Goal: Information Seeking & Learning: Find specific page/section

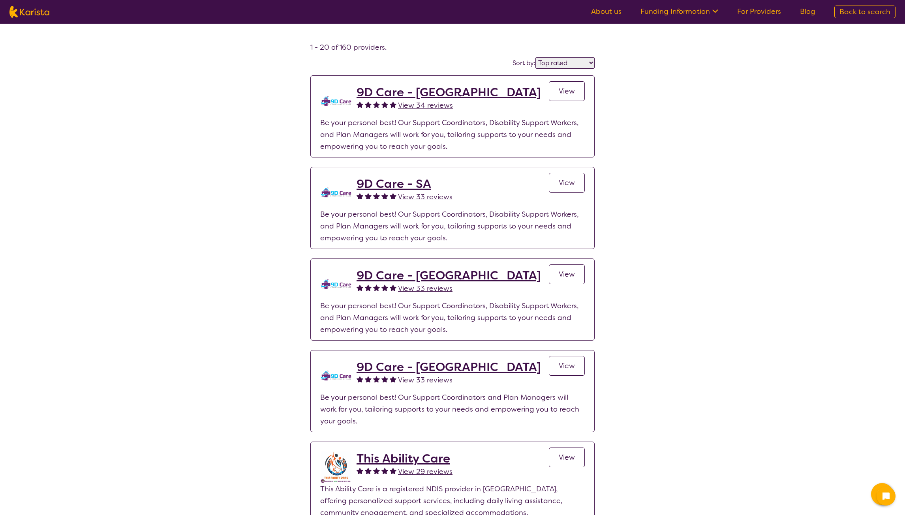
select select "by_score"
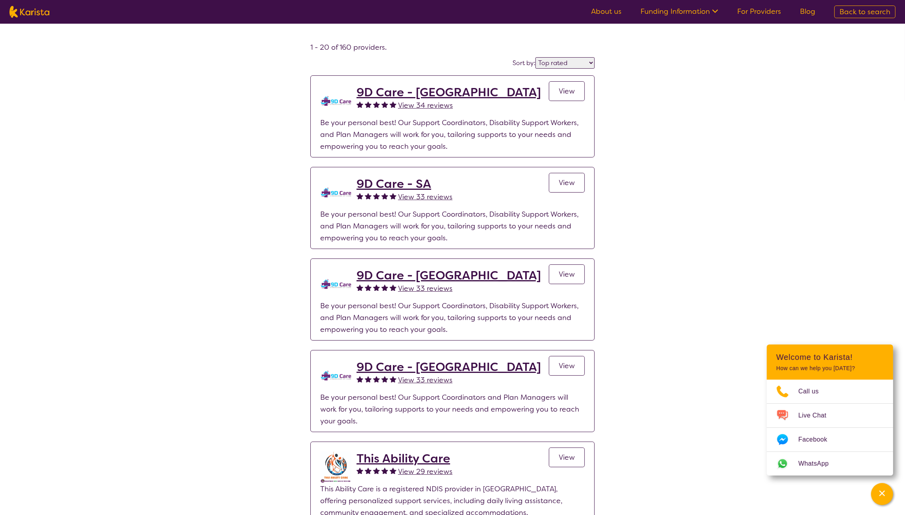
click at [34, 11] on img at bounding box center [29, 12] width 40 height 12
select select "Personal care"
select select "CH"
select select "NDIS"
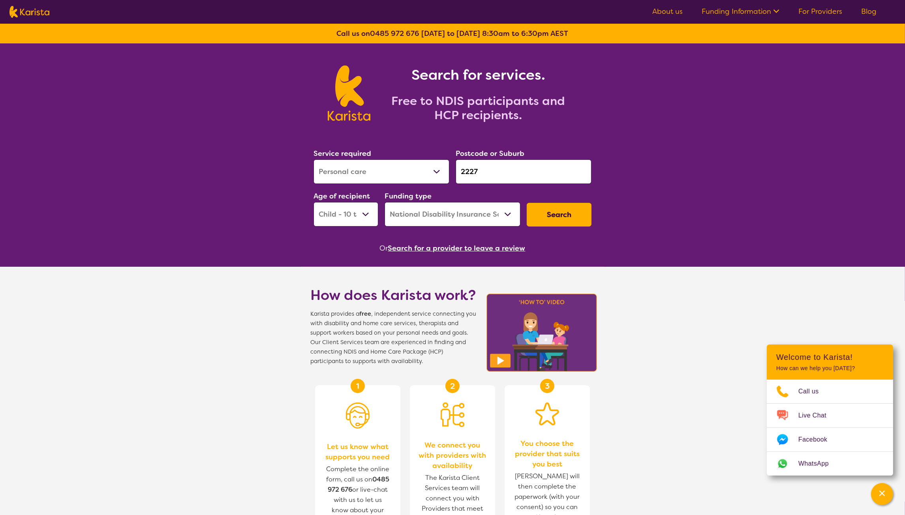
click at [463, 245] on button "Search for a provider to leave a review" at bounding box center [456, 248] width 137 height 12
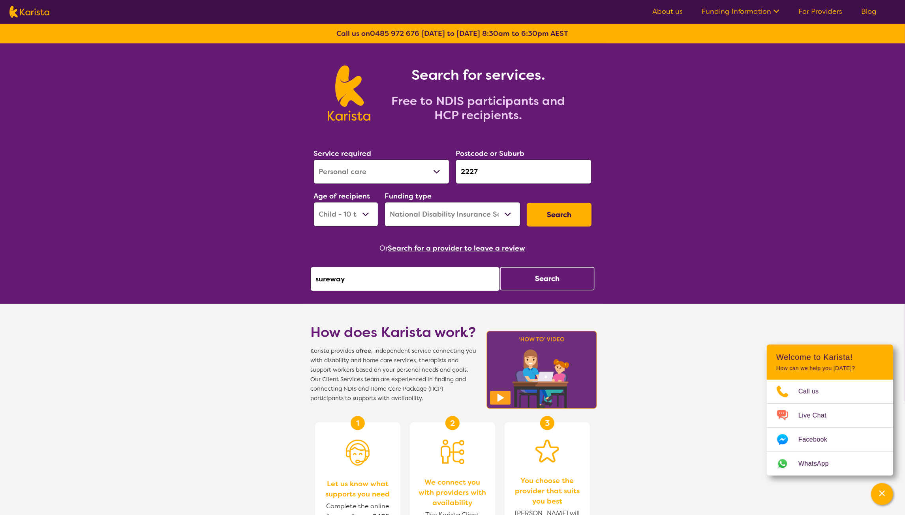
click at [389, 279] on input "sureway" at bounding box center [405, 279] width 190 height 24
type input "NIB"
click at [550, 276] on button "Search" at bounding box center [547, 279] width 95 height 24
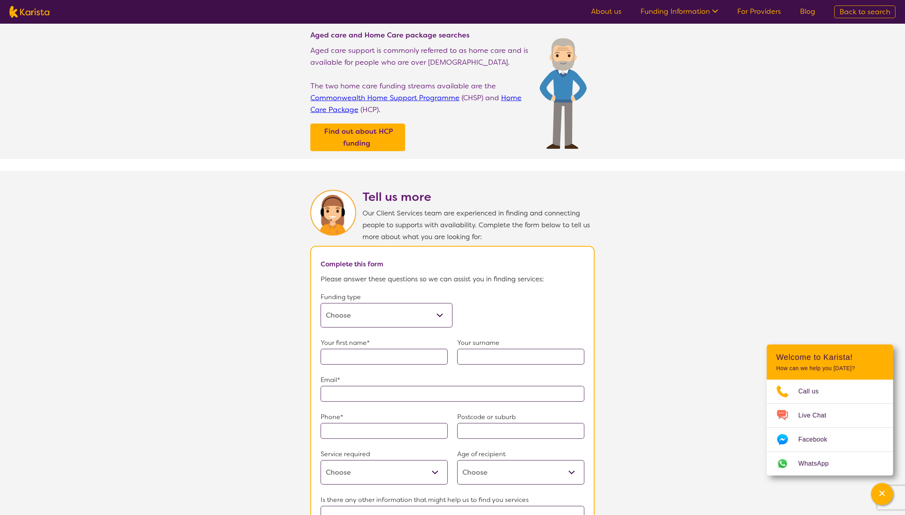
scroll to position [418, 0]
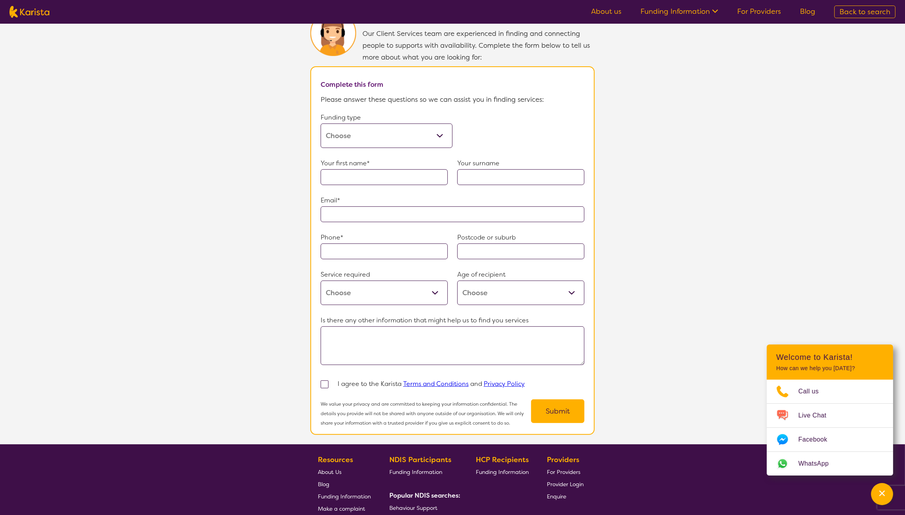
click at [413, 137] on select "Home Care Package (HCP) Home Care Package - Level 1 Home Care Package - Level 2…" at bounding box center [387, 136] width 132 height 24
select select "medicare"
click at [321, 133] on select "Home Care Package (HCP) Home Care Package - Level 1 Home Care Package - Level 2…" at bounding box center [387, 136] width 132 height 24
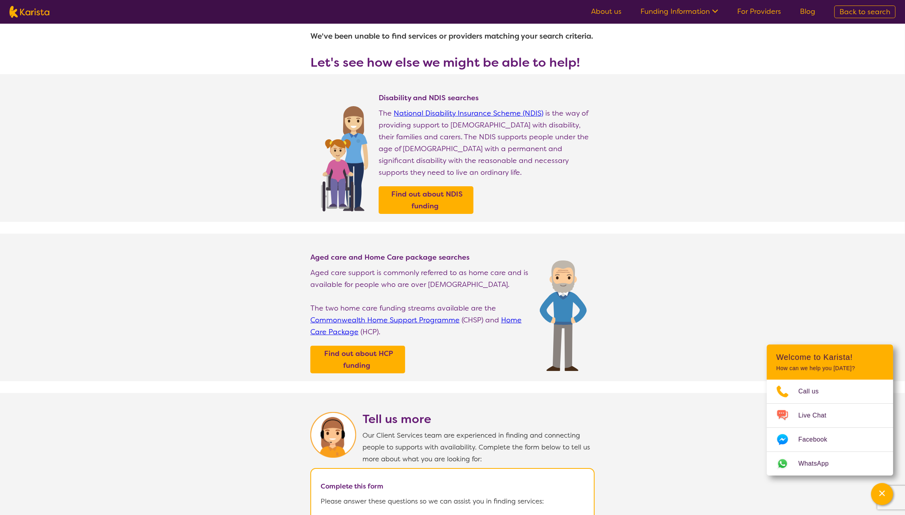
scroll to position [0, 0]
